Goal: Find specific page/section: Find specific page/section

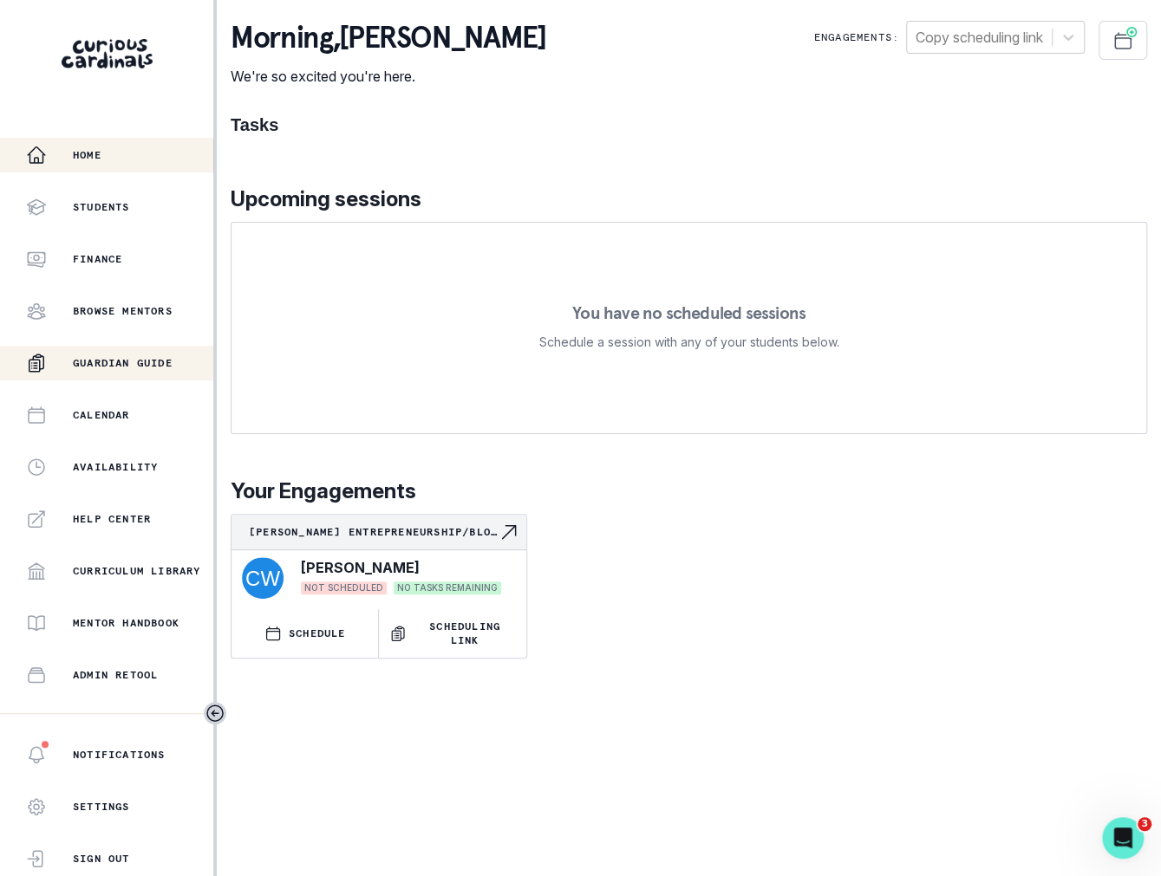
scroll to position [187, 0]
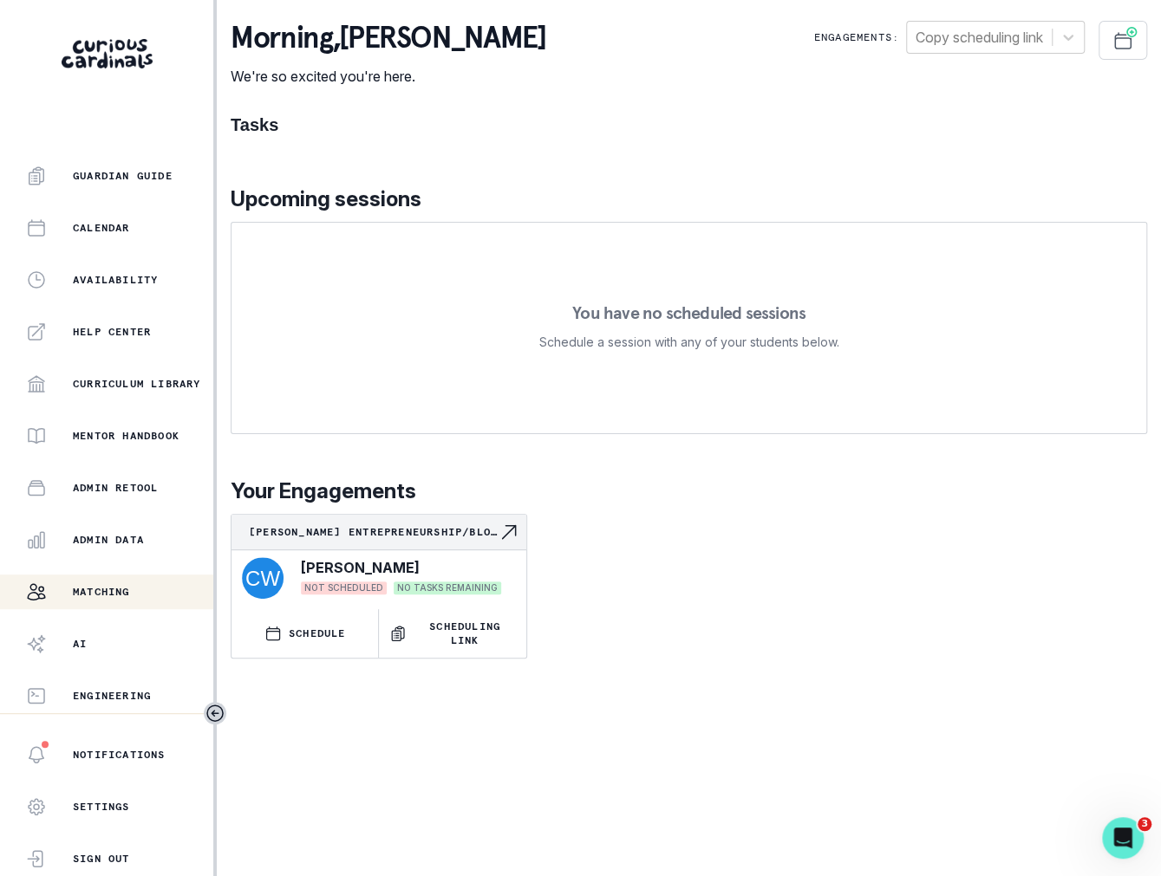
click at [135, 590] on div "Matching" at bounding box center [119, 592] width 187 height 21
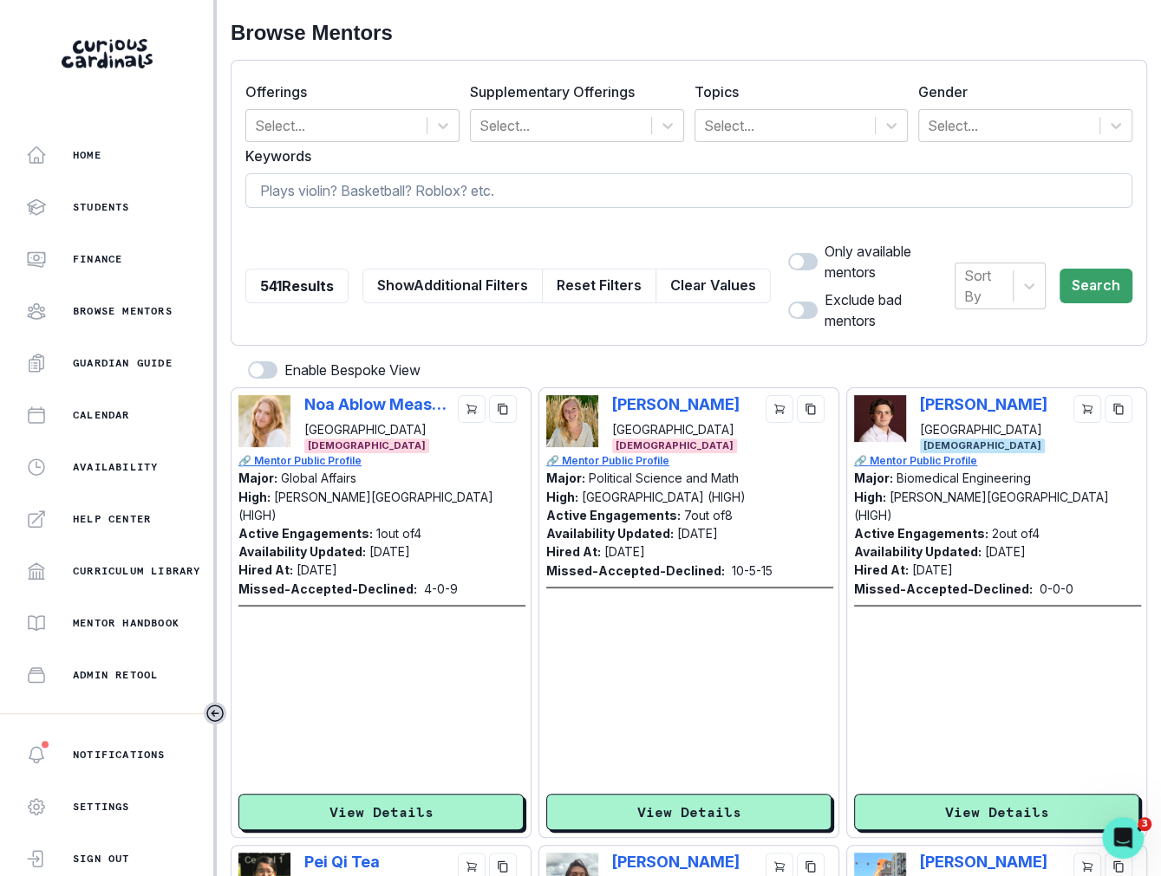
click at [323, 192] on input at bounding box center [688, 190] width 887 height 35
type input "[PERSON_NAME]"
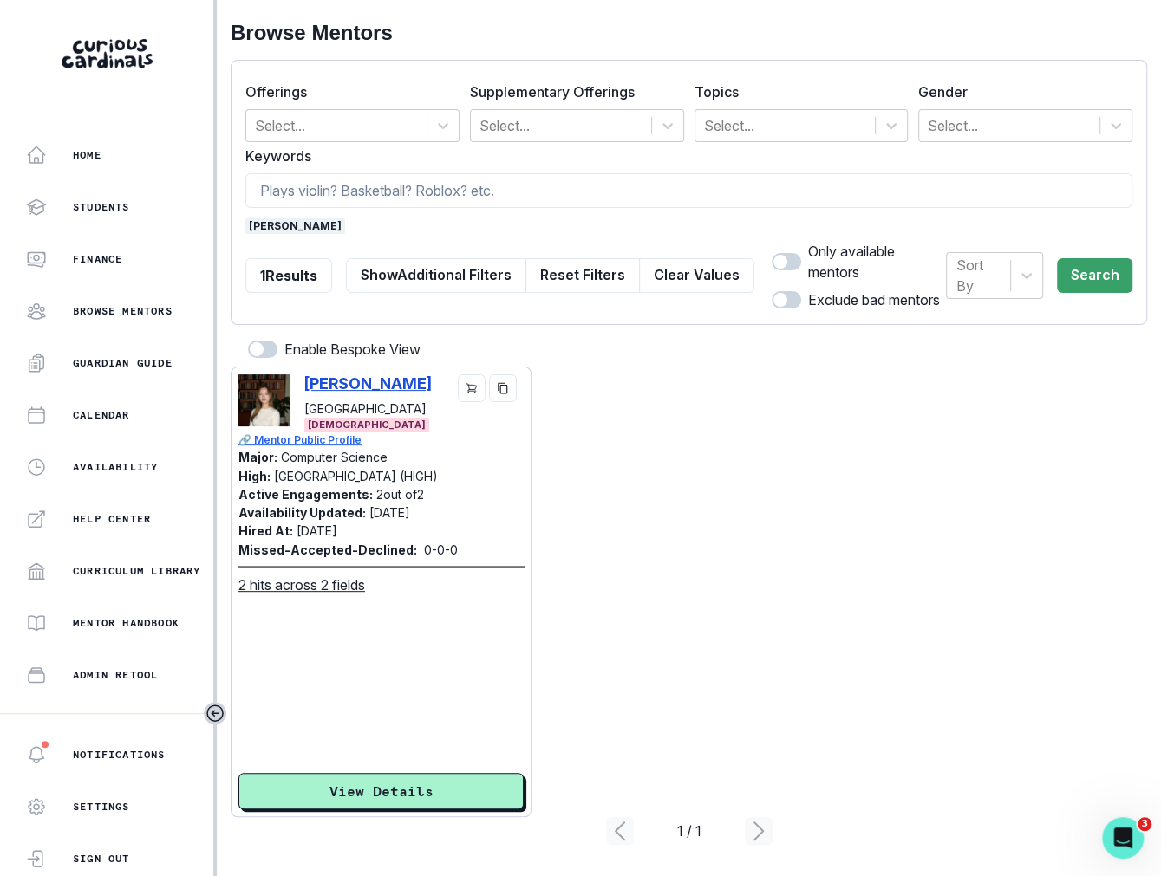
click at [335, 379] on p "[PERSON_NAME]" at bounding box center [367, 383] width 127 height 18
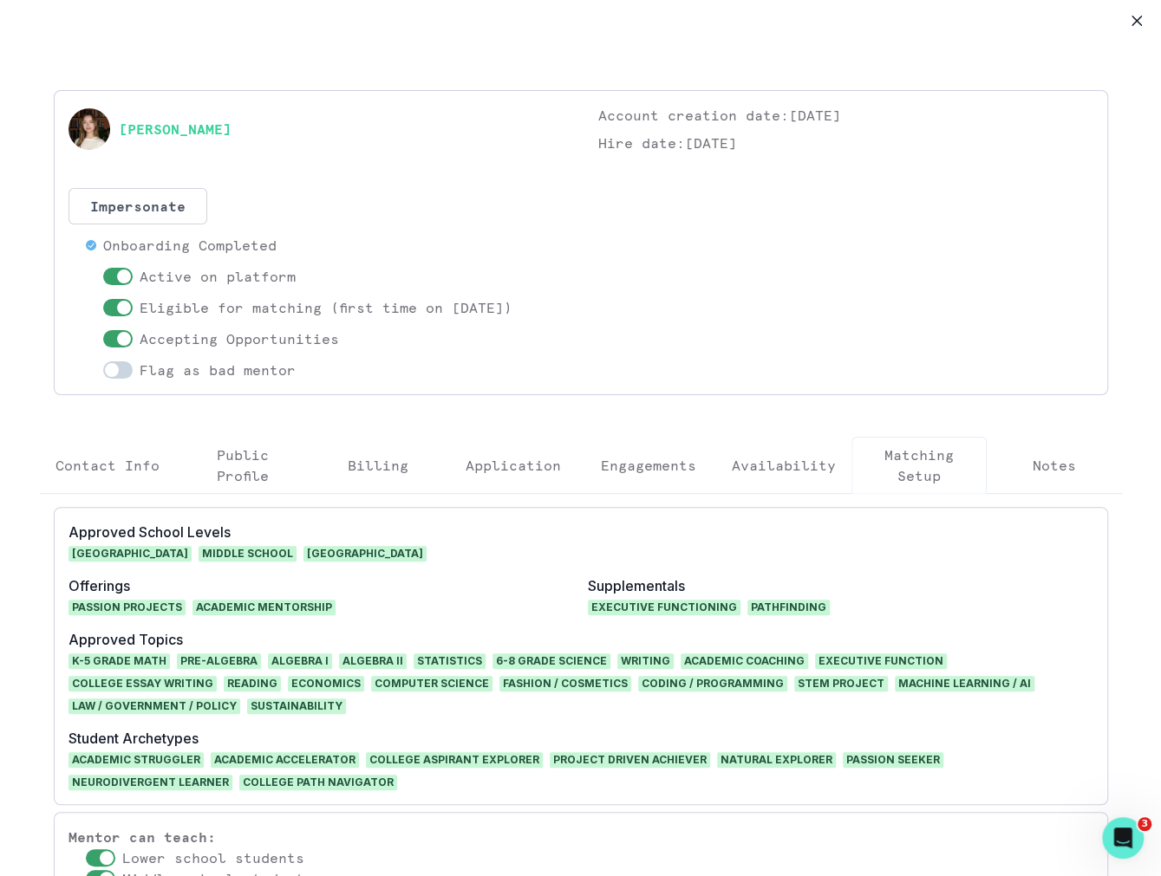
click at [633, 459] on p "Engagements" at bounding box center [648, 465] width 95 height 21
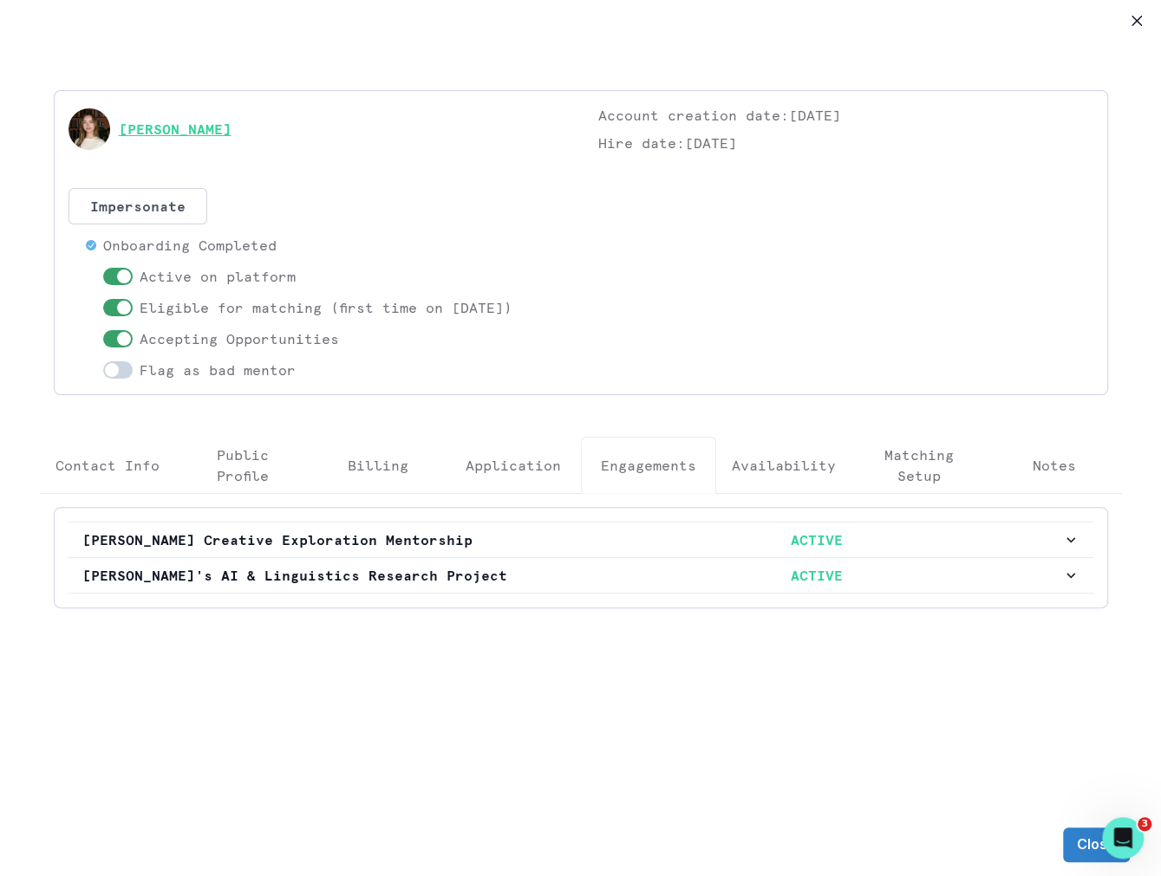
click at [153, 129] on link "[PERSON_NAME]" at bounding box center [175, 129] width 113 height 21
